Goal: Information Seeking & Learning: Learn about a topic

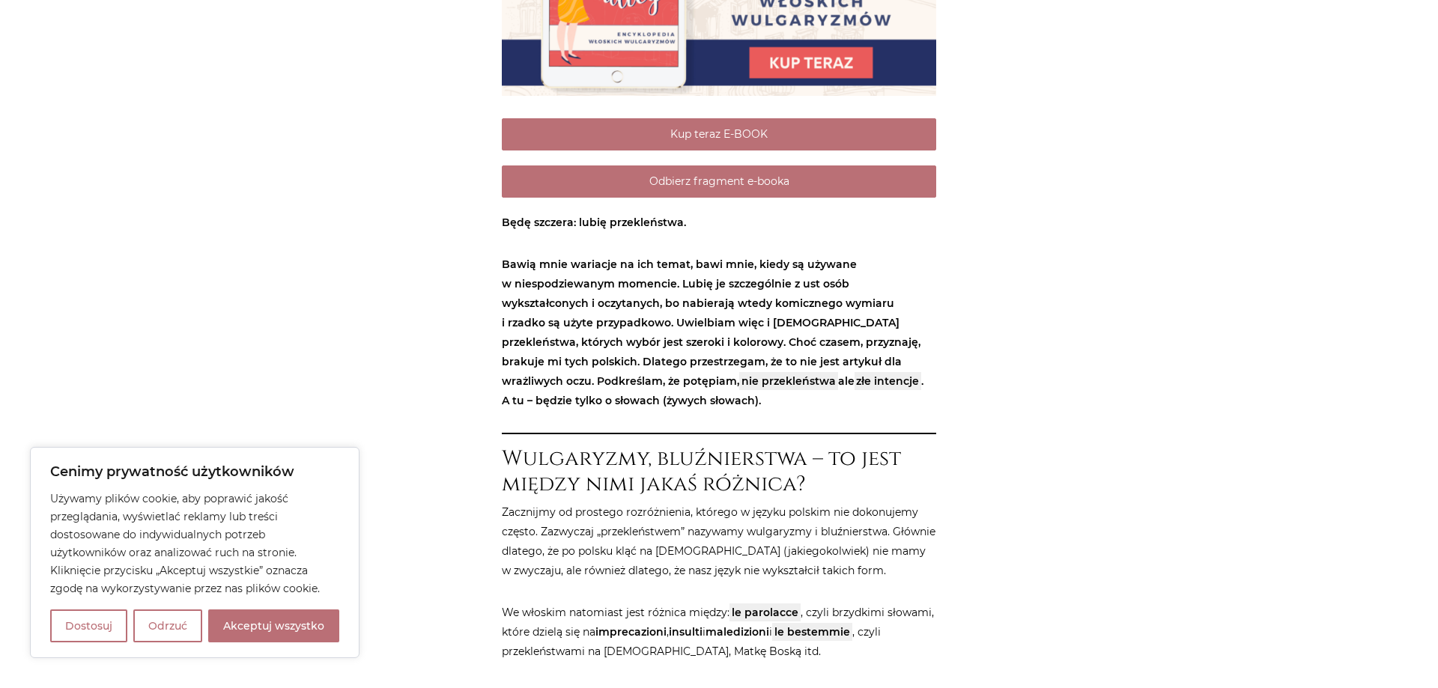
scroll to position [688, 0]
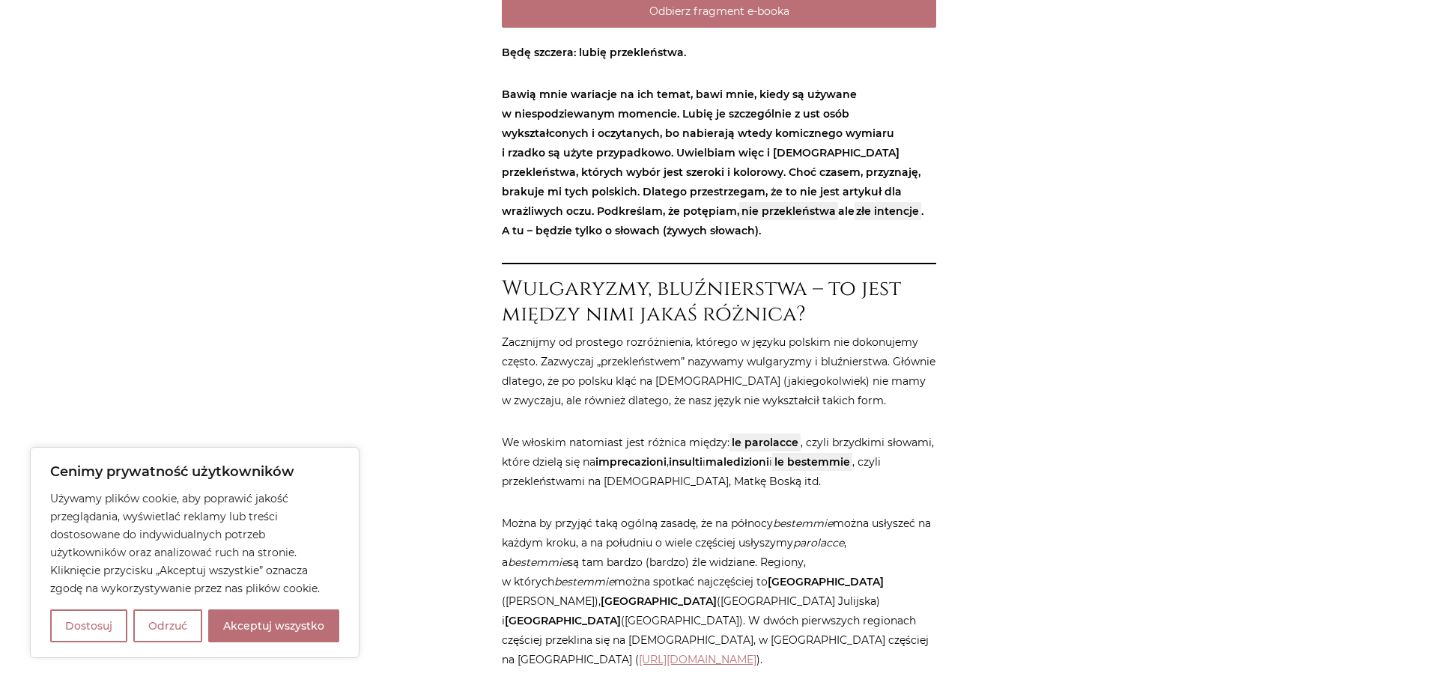
drag, startPoint x: 170, startPoint y: 633, endPoint x: 325, endPoint y: 619, distance: 155.7
click at [171, 633] on button "Odrzuć" at bounding box center [167, 626] width 69 height 33
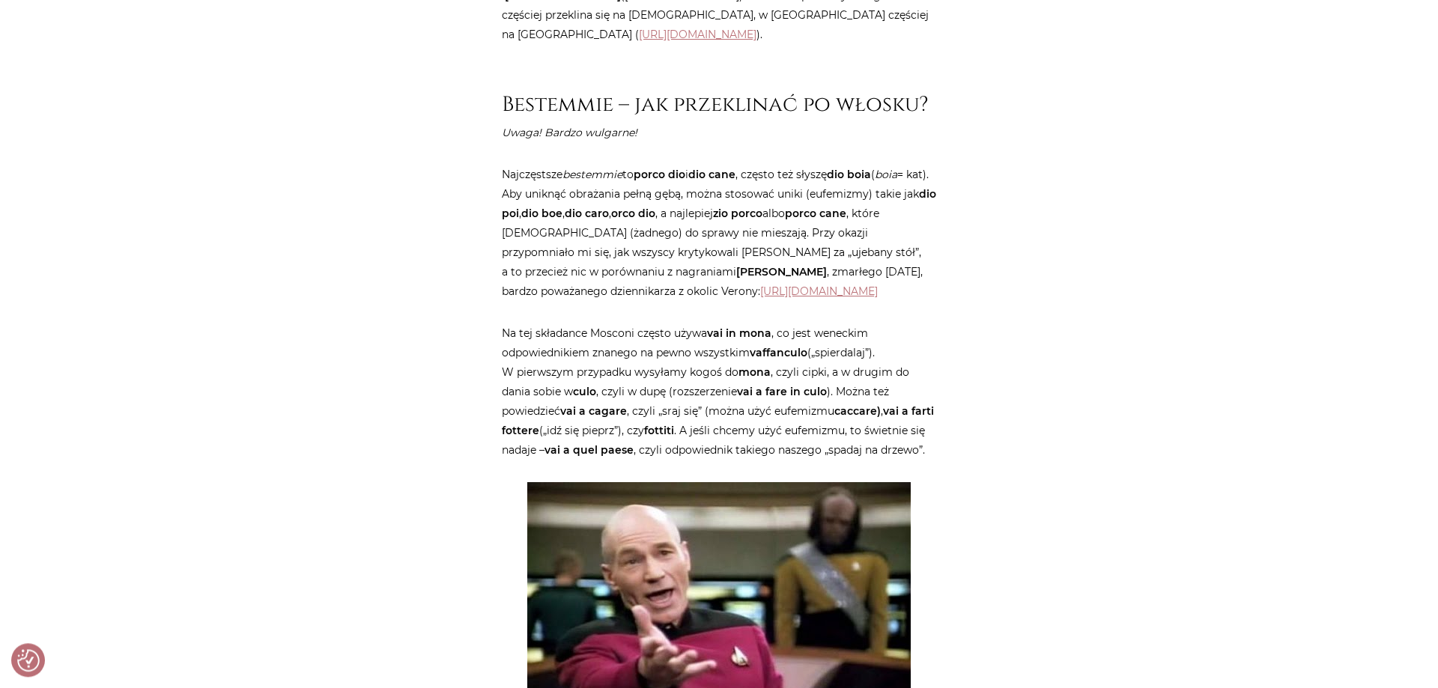
scroll to position [1375, 0]
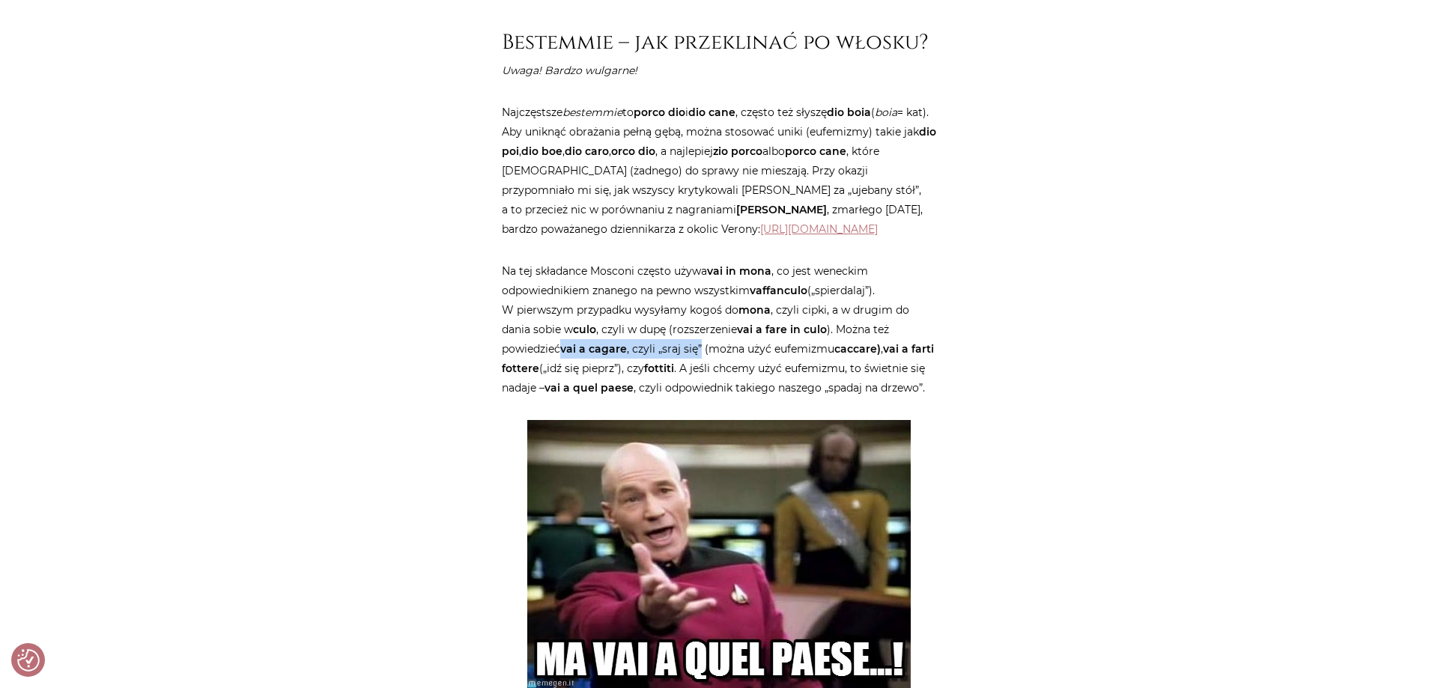
drag, startPoint x: 564, startPoint y: 351, endPoint x: 702, endPoint y: 348, distance: 137.8
click at [702, 348] on p "Na tej składance Mosconi często używa vai in mona , co jest weneckim odpowiedni…" at bounding box center [719, 329] width 434 height 136
copy p "vai a cagare , czyli „sraj się”"
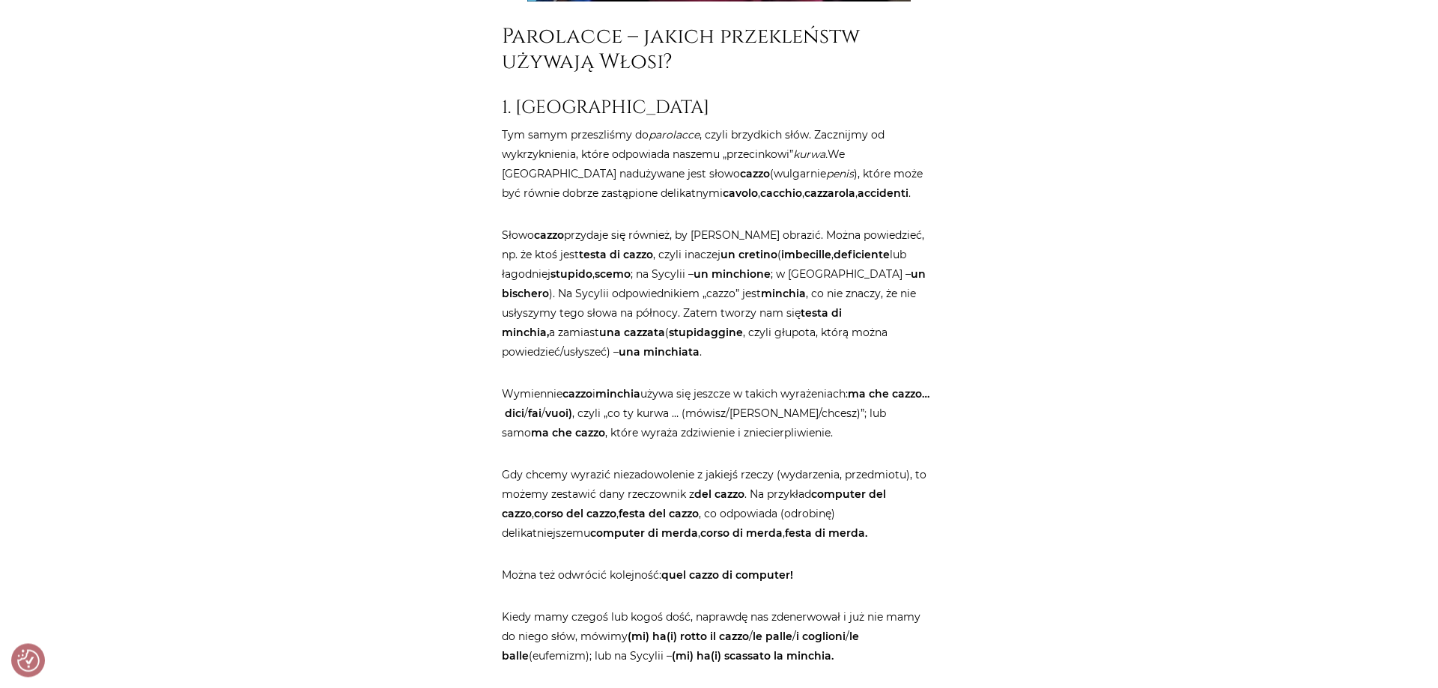
scroll to position [2063, 0]
drag, startPoint x: 524, startPoint y: 275, endPoint x: 595, endPoint y: 276, distance: 71.2
click at [595, 261] on strong "testa di cazzo" at bounding box center [616, 253] width 74 height 13
copy strong "testa di cazzo"
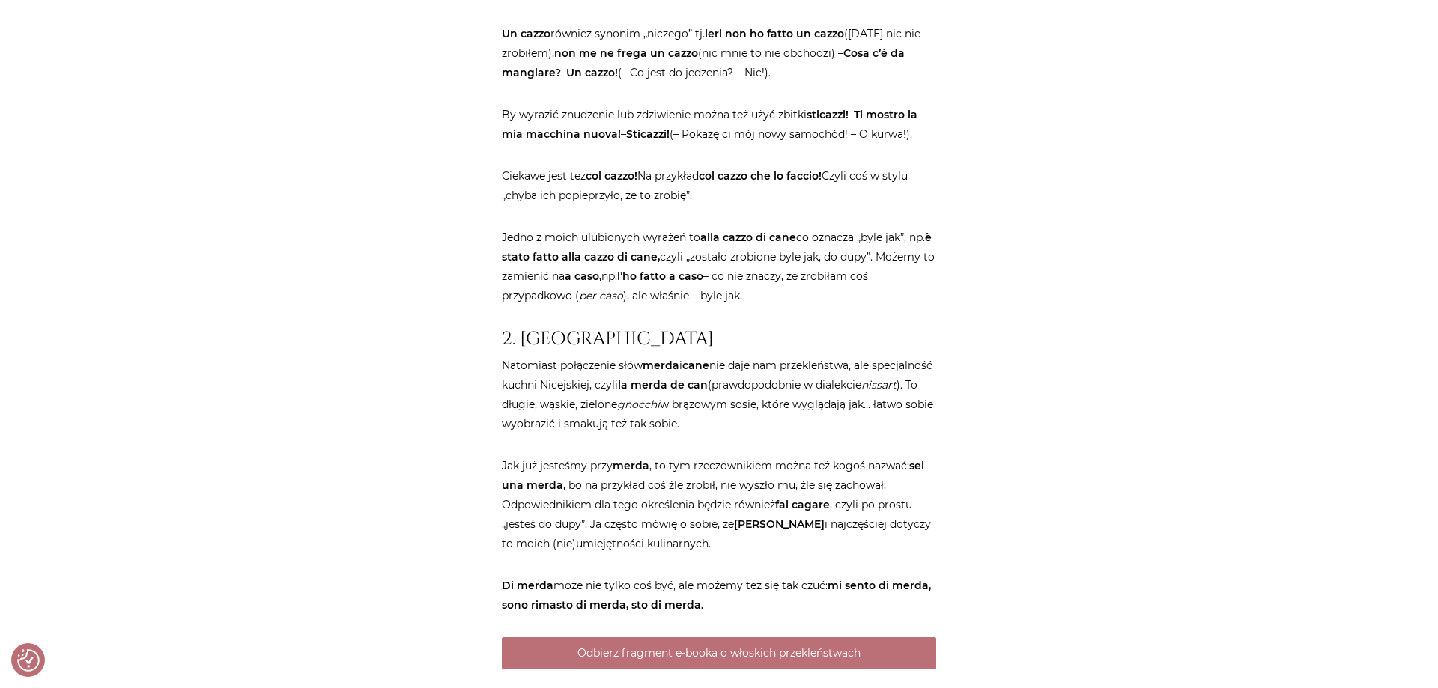
scroll to position [2979, 0]
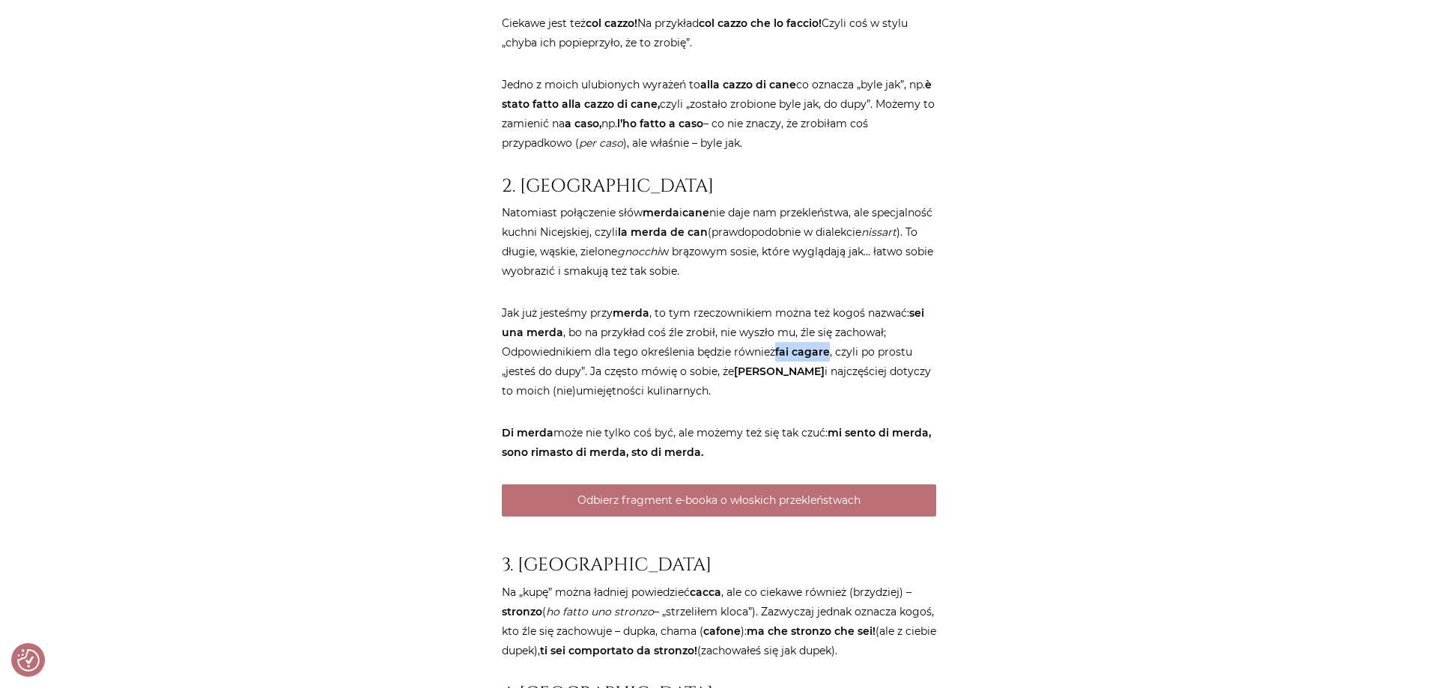
drag, startPoint x: 834, startPoint y: 387, endPoint x: 781, endPoint y: 394, distance: 52.9
click at [781, 394] on p "Jak już jesteśmy przy merda , to tym rzeczownikiem można też kogoś nazwać: sei …" at bounding box center [719, 351] width 434 height 97
copy strong "fai cagare"
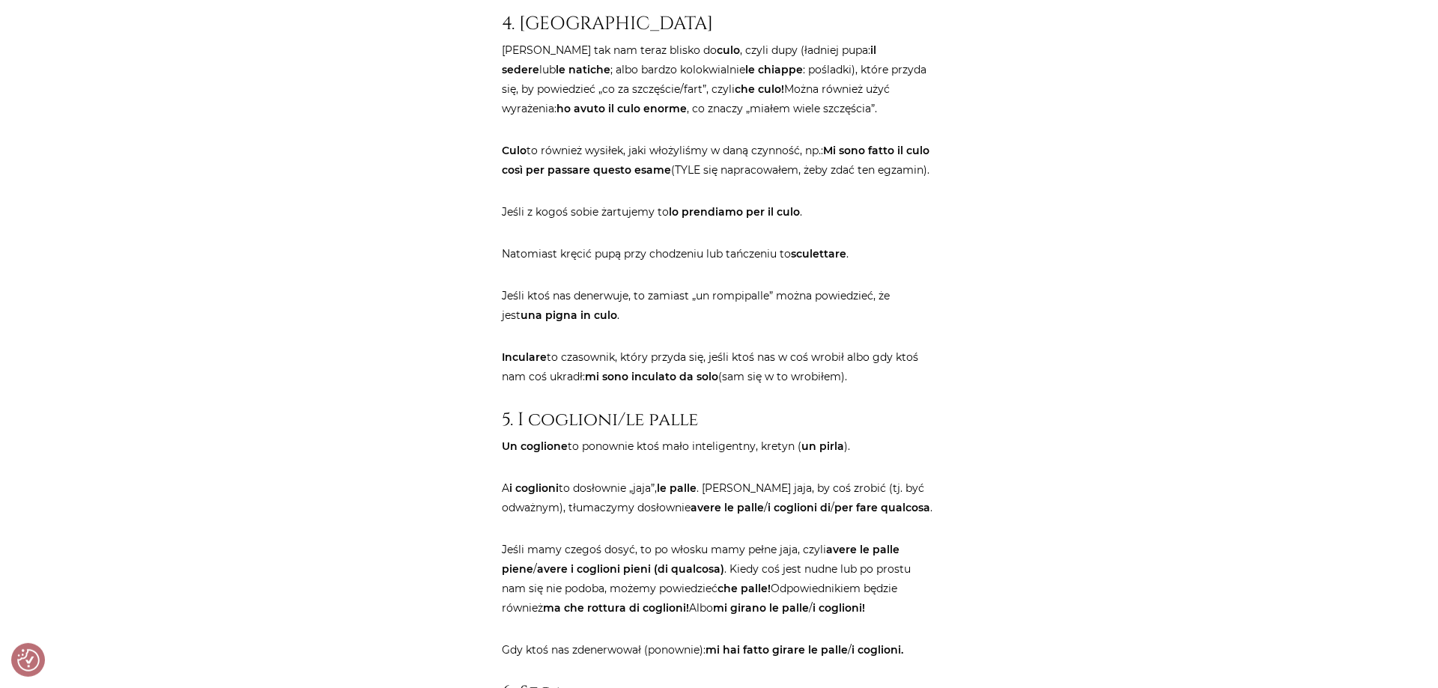
scroll to position [3743, 0]
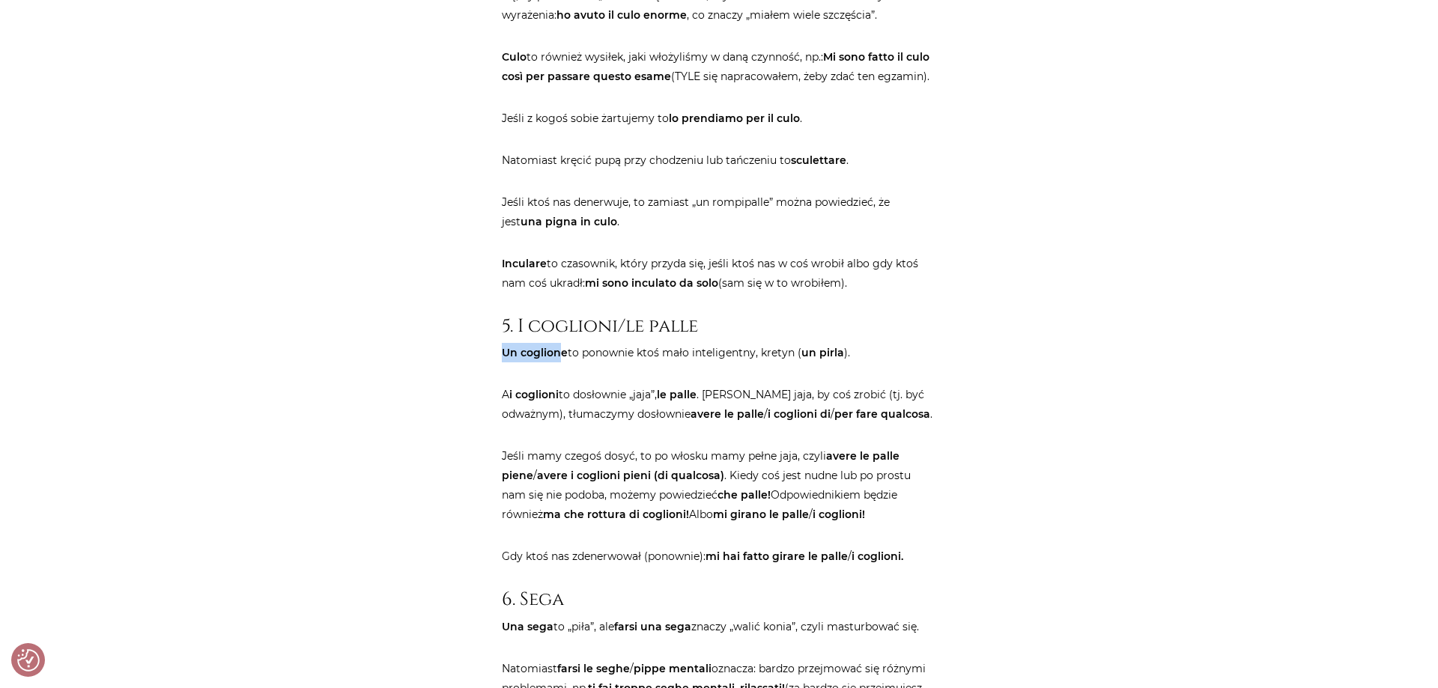
drag, startPoint x: 563, startPoint y: 390, endPoint x: 498, endPoint y: 398, distance: 65.7
drag, startPoint x: 566, startPoint y: 392, endPoint x: 504, endPoint y: 392, distance: 62.2
click at [504, 360] on strong "Un coglione" at bounding box center [535, 352] width 66 height 13
copy strong "Un coglione"
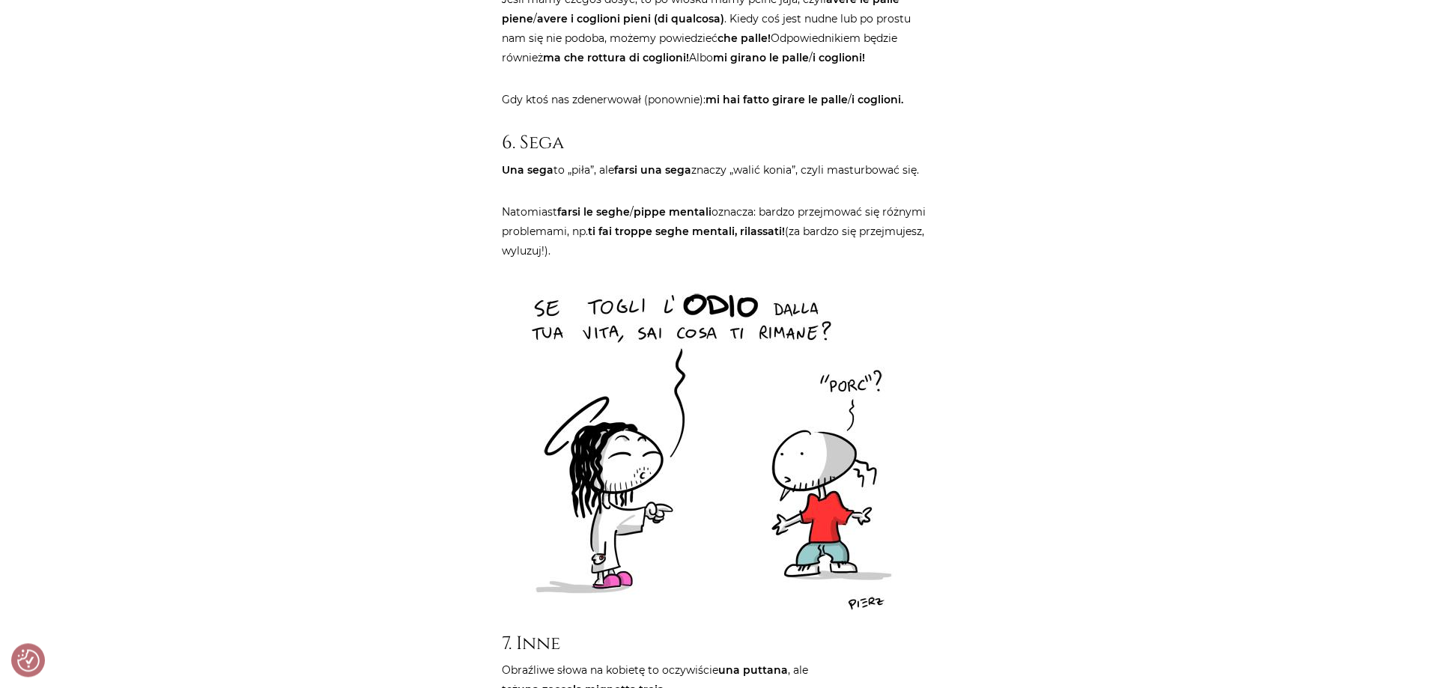
scroll to position [4202, 0]
drag, startPoint x: 691, startPoint y: 209, endPoint x: 615, endPoint y: 213, distance: 76.5
click at [615, 178] on p "Una sega to „piła”, ale farsi una sega znaczy „walić konia”, czyli masturbować …" at bounding box center [719, 168] width 434 height 19
copy p "farsi una sega"
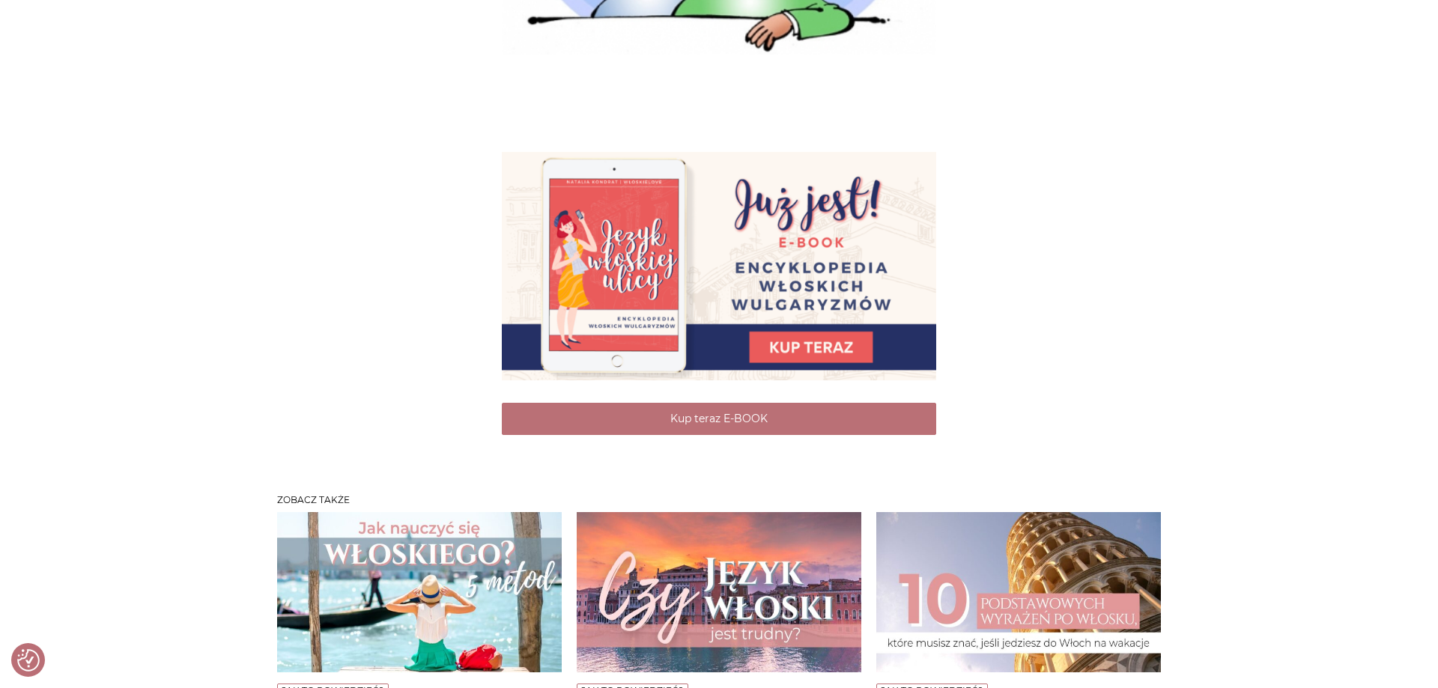
scroll to position [5653, 0]
